Goal: Task Accomplishment & Management: Use online tool/utility

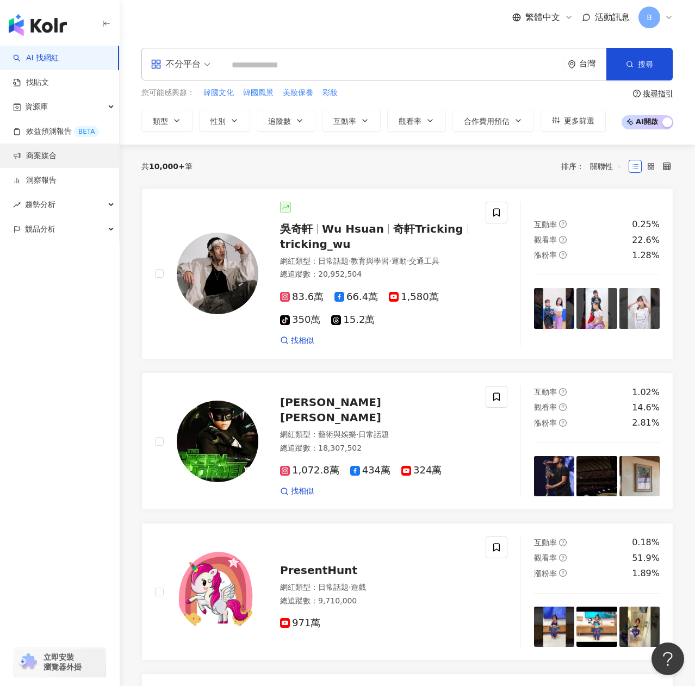
click at [57, 152] on link "商案媒合" at bounding box center [35, 156] width 44 height 11
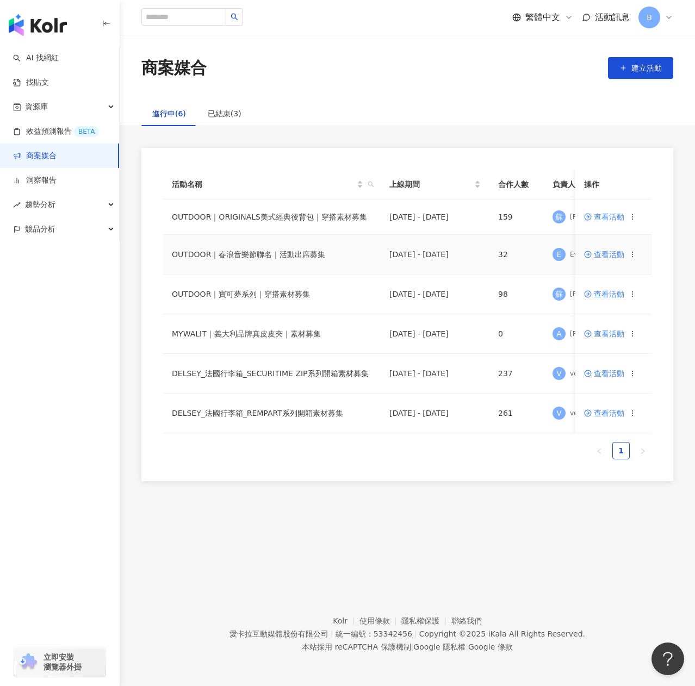
click at [599, 255] on span "查看活動" at bounding box center [604, 255] width 40 height 8
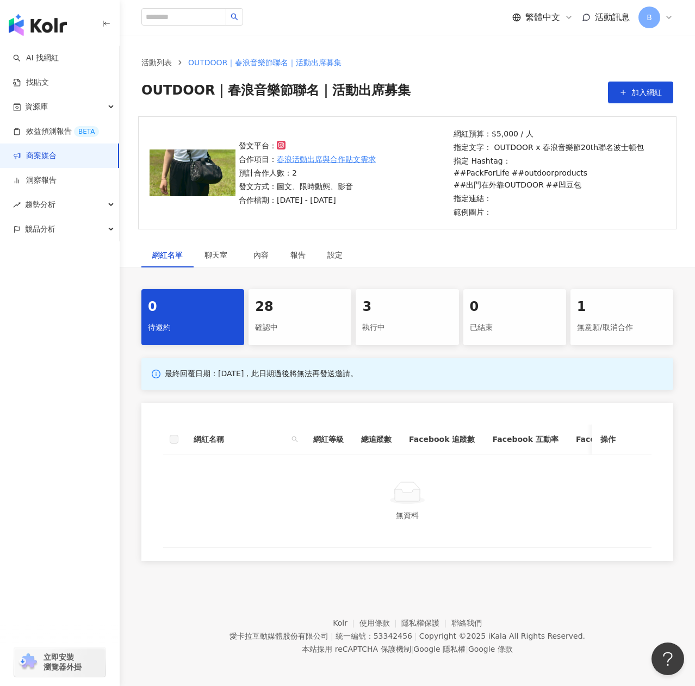
click at [289, 314] on div "28" at bounding box center [300, 307] width 90 height 18
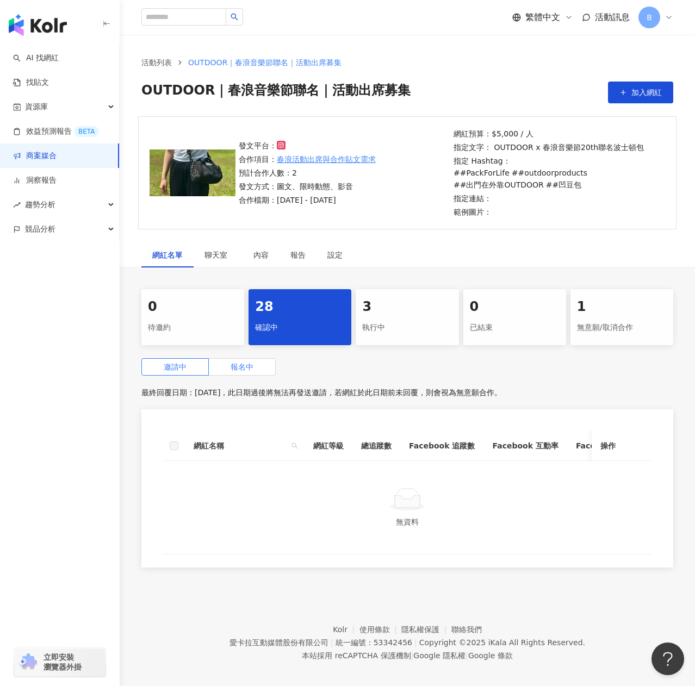
click at [245, 369] on span "報名中" at bounding box center [242, 367] width 23 height 9
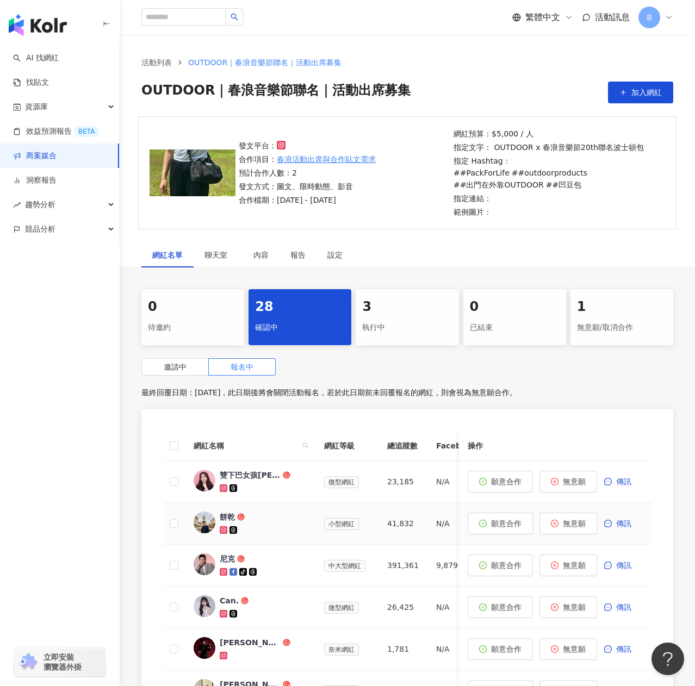
click at [251, 527] on div at bounding box center [263, 530] width 87 height 11
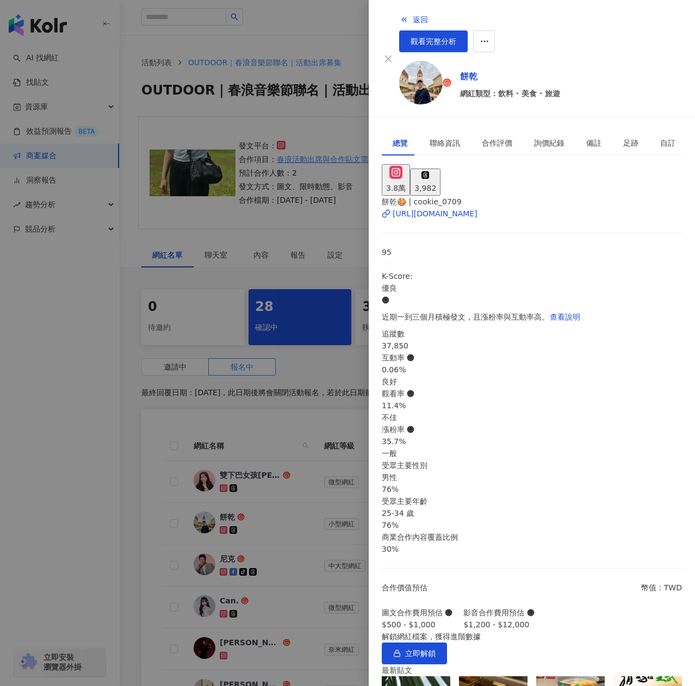
click at [403, 66] on img at bounding box center [421, 83] width 44 height 44
click at [325, 267] on div at bounding box center [347, 343] width 695 height 686
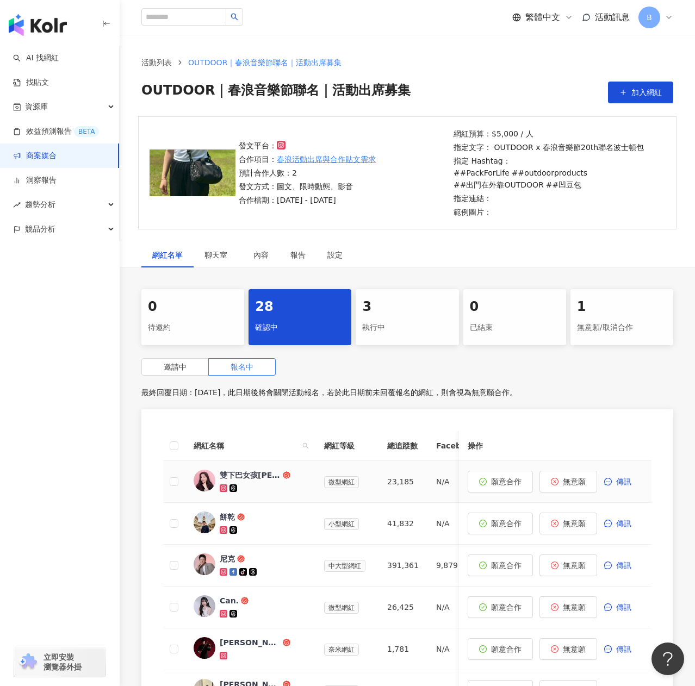
click at [259, 488] on div at bounding box center [263, 488] width 87 height 11
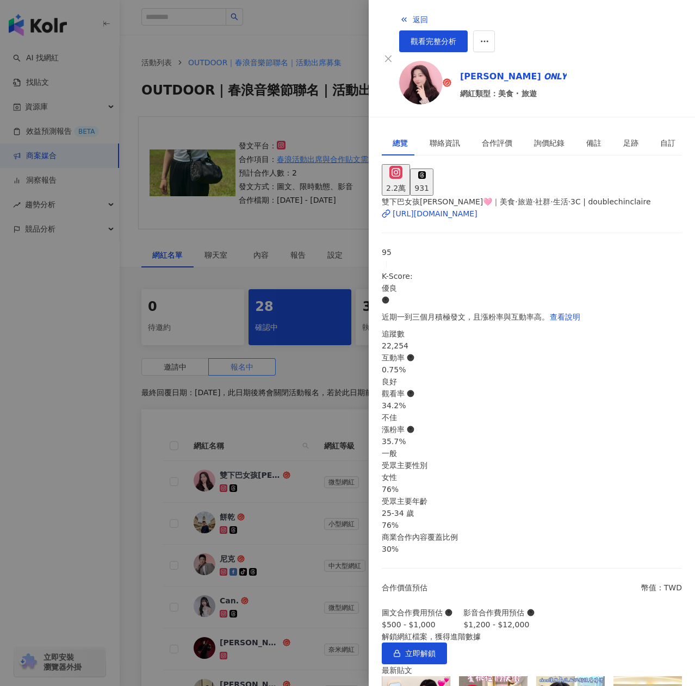
click at [400, 70] on img at bounding box center [421, 83] width 44 height 44
click at [202, 267] on div at bounding box center [347, 343] width 695 height 686
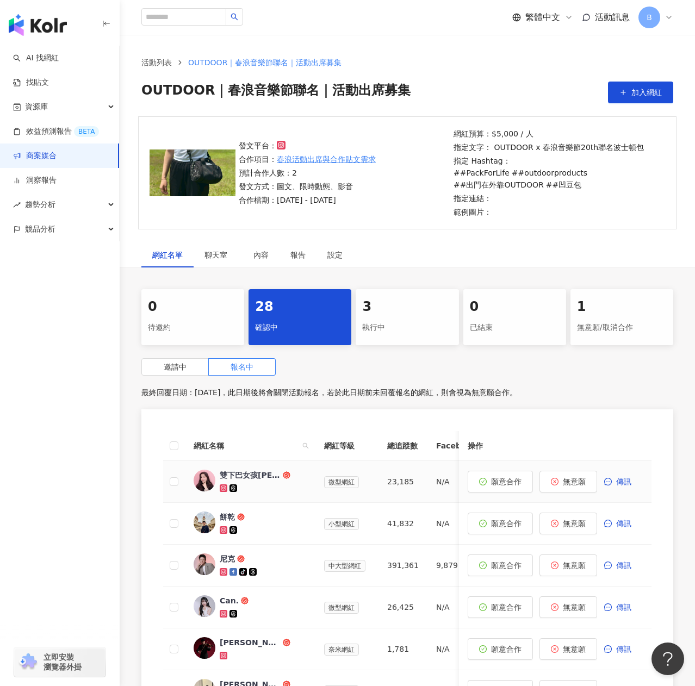
click at [252, 472] on div "雙下巴女孩Claire❤｜美食·旅遊·社群·生活·3C" at bounding box center [250, 475] width 61 height 11
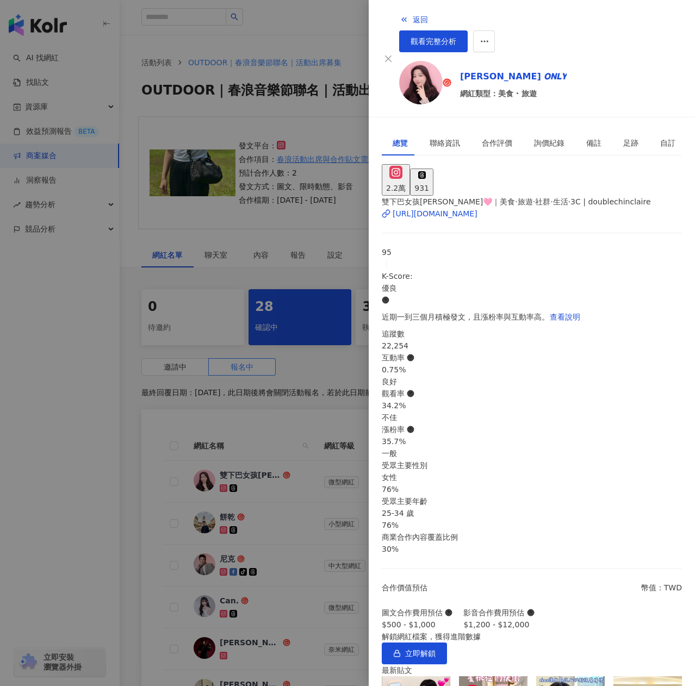
click at [240, 407] on div at bounding box center [347, 343] width 695 height 686
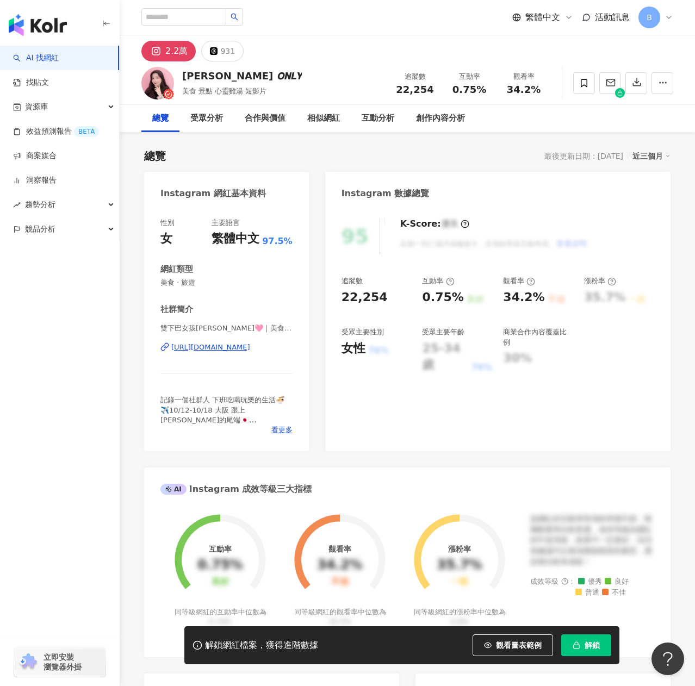
click at [222, 347] on div "https://www.instagram.com/doublechinclaire/" at bounding box center [210, 348] width 79 height 10
click at [224, 57] on div "931" at bounding box center [227, 51] width 15 height 15
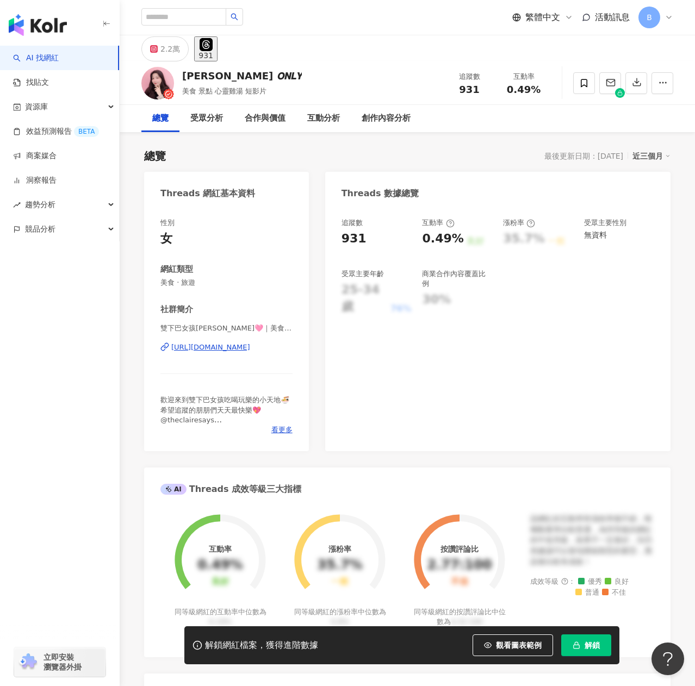
click at [250, 345] on div "https://www.threads.com/@doublechinclaire" at bounding box center [210, 348] width 79 height 10
click at [224, 122] on div "受眾分析" at bounding box center [206, 118] width 54 height 27
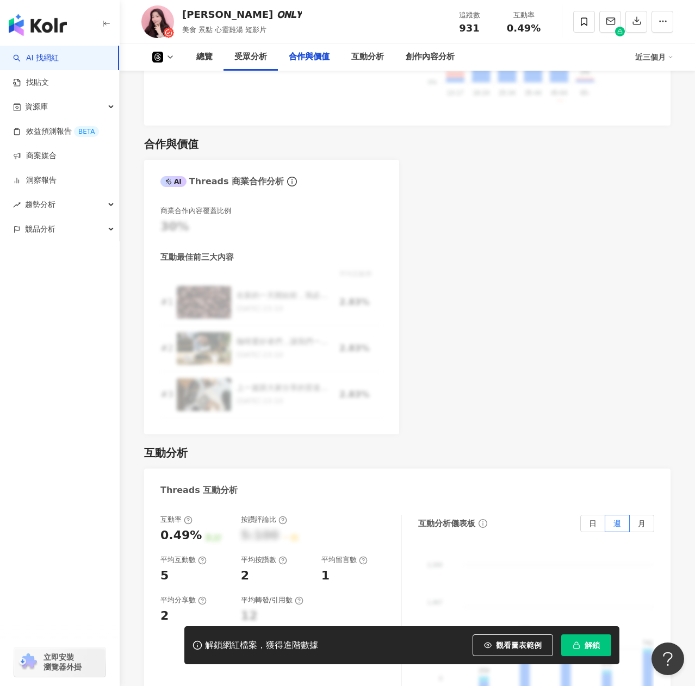
scroll to position [1169, 0]
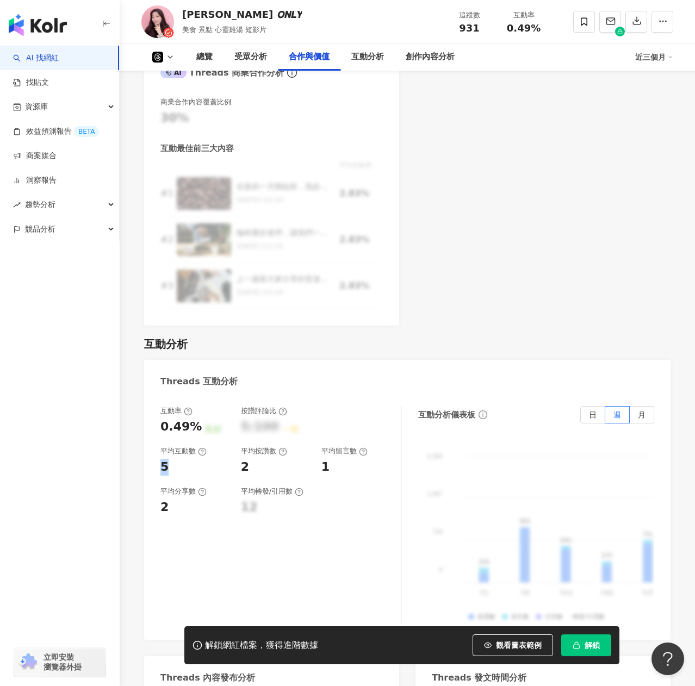
drag, startPoint x: 158, startPoint y: 462, endPoint x: 167, endPoint y: 466, distance: 9.3
click at [167, 466] on div "互動率 0.49% 良好 按讚評論比 5:100 一般 平均互動數 5 平均按讚數 2 平均留言數 1 平均分享數 2 平均轉發/引用數 12 互動分析儀表板…" at bounding box center [407, 517] width 527 height 245
drag, startPoint x: 244, startPoint y: 451, endPoint x: 300, endPoint y: 449, distance: 56.0
click at [300, 449] on div "平均按讚數" at bounding box center [276, 452] width 70 height 10
drag, startPoint x: 234, startPoint y: 465, endPoint x: 255, endPoint y: 469, distance: 20.5
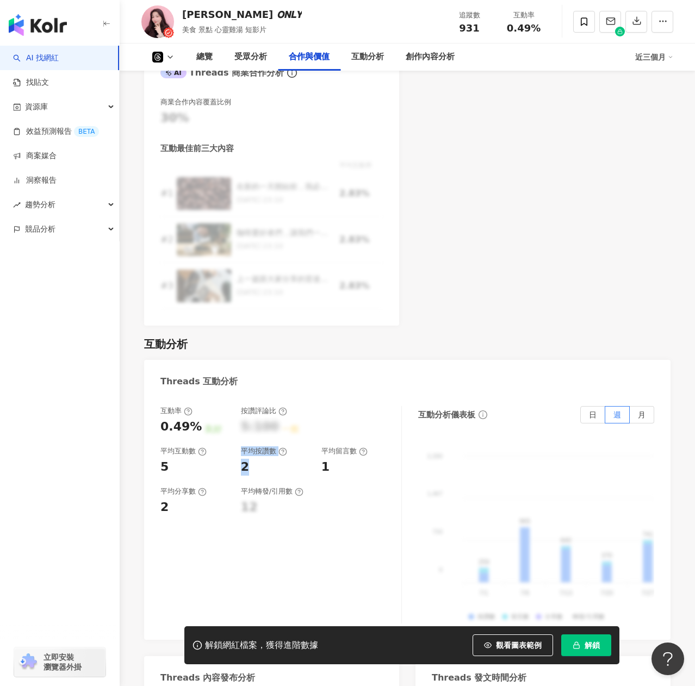
click at [255, 469] on div "互動率 0.49% 良好 按讚評論比 5:100 一般 平均互動數 5 平均按讚數 2 平均留言數 1" at bounding box center [275, 441] width 230 height 70
click at [274, 467] on div "2" at bounding box center [276, 467] width 70 height 17
drag, startPoint x: 317, startPoint y: 447, endPoint x: 367, endPoint y: 455, distance: 50.7
click at [367, 455] on div "互動率 0.49% 良好 按讚評論比 5:100 一般 平均互動數 5 平均按讚數 2 平均留言數 1" at bounding box center [275, 441] width 230 height 70
drag, startPoint x: 317, startPoint y: 464, endPoint x: 348, endPoint y: 467, distance: 31.2
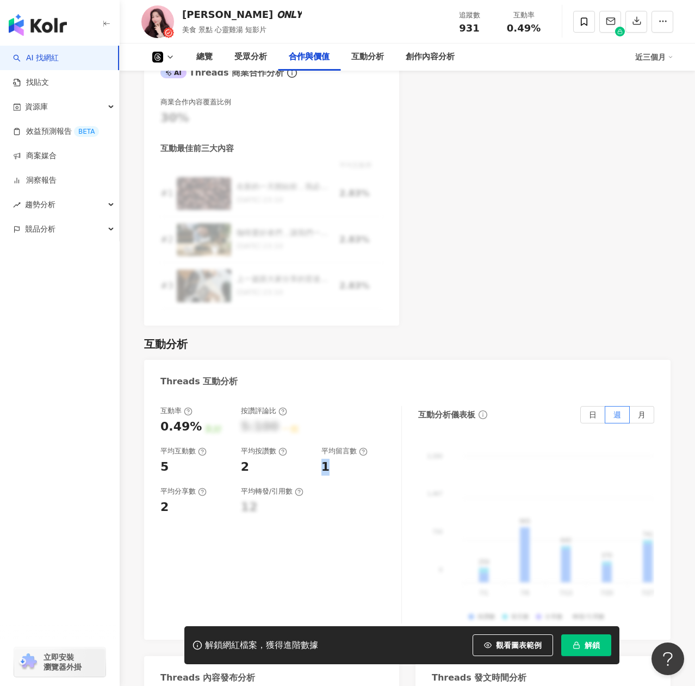
click at [348, 467] on div "互動率 0.49% 良好 按讚評論比 5:100 一般 平均互動數 5 平均按讚數 2 平均留言數 1" at bounding box center [275, 441] width 230 height 70
click at [353, 475] on div "1" at bounding box center [356, 467] width 70 height 17
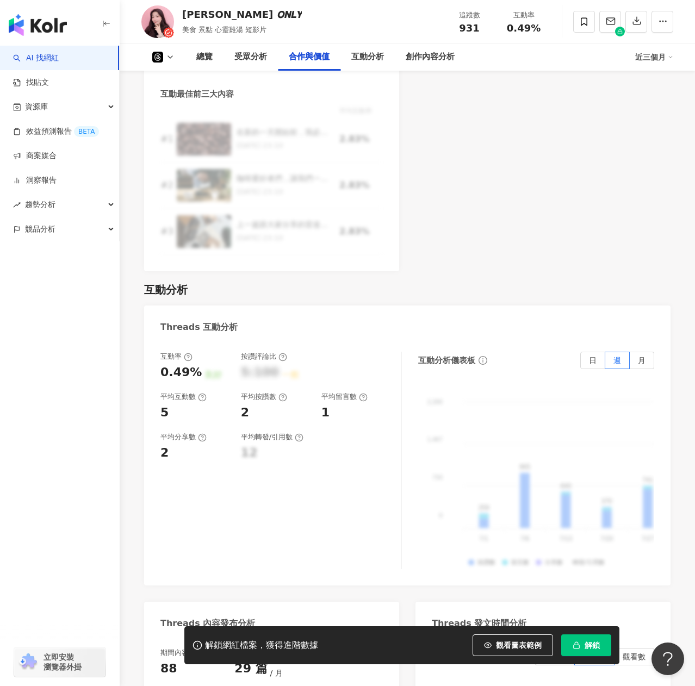
scroll to position [1061, 0]
